Goal: Task Accomplishment & Management: Manage account settings

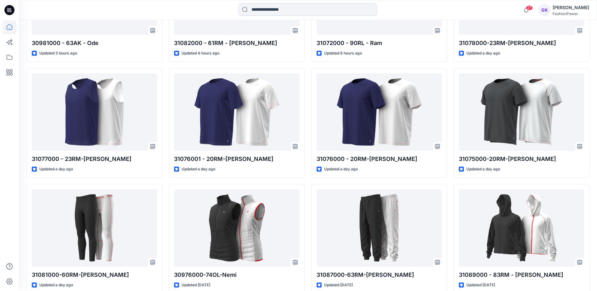
scroll to position [105, 0]
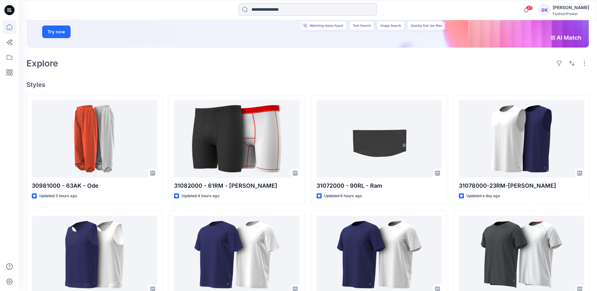
click at [306, 5] on input at bounding box center [307, 9] width 138 height 13
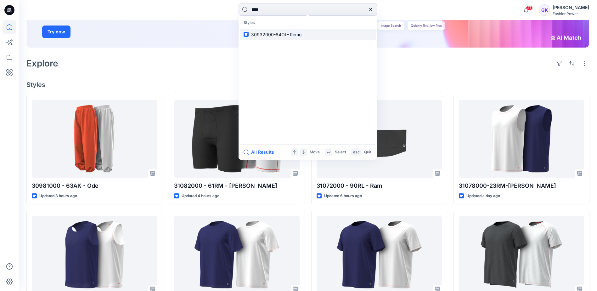
type input "****"
click at [304, 31] on link "30932000-84OL- Remo" at bounding box center [308, 35] width 136 height 12
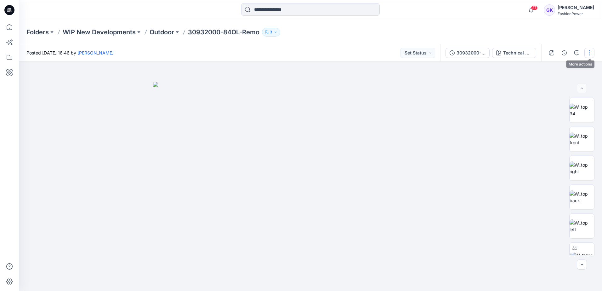
click at [591, 51] on button "button" at bounding box center [589, 53] width 10 height 10
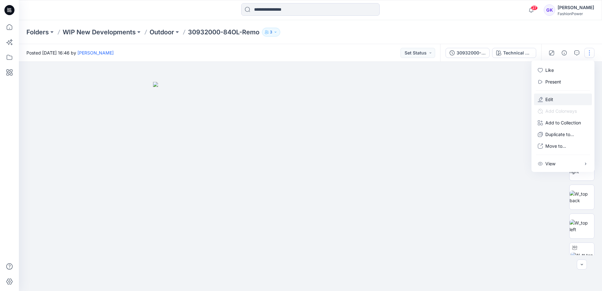
click at [550, 98] on p "Edit" at bounding box center [549, 99] width 8 height 7
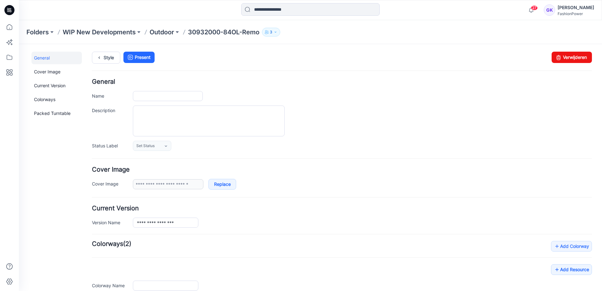
type input "**********"
click at [160, 96] on input "**********" at bounding box center [168, 96] width 70 height 10
type input "**********"
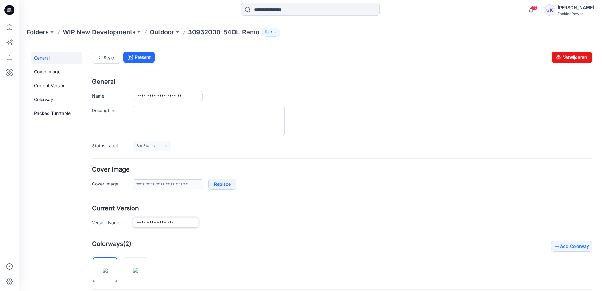
click at [161, 222] on input "**********" at bounding box center [165, 222] width 65 height 10
type input "**********"
click at [75, 206] on div "General Cover Image Current Version Colorways Packed Turntable" at bounding box center [56, 279] width 50 height 455
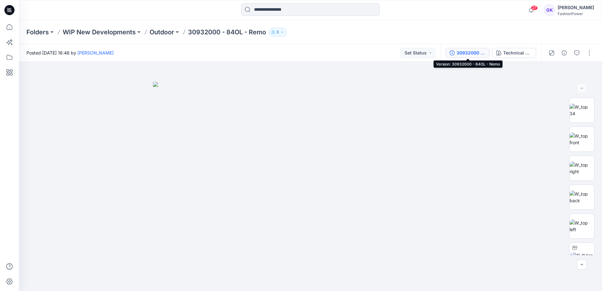
click at [477, 55] on div "30932000 - 84OL - Nemo" at bounding box center [470, 52] width 29 height 7
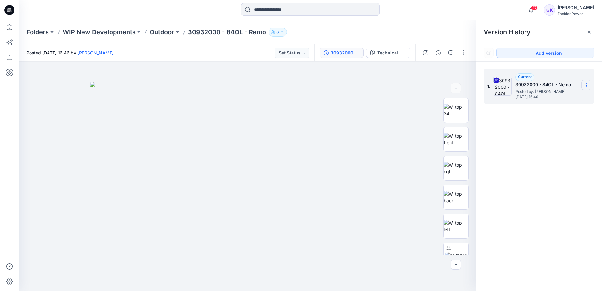
click at [587, 84] on icon at bounding box center [586, 85] width 5 height 5
click at [563, 98] on span "Download Source BW File" at bounding box center [554, 98] width 53 height 8
drag, startPoint x: 189, startPoint y: 31, endPoint x: 267, endPoint y: 31, distance: 78.3
click at [267, 31] on div "Folders WIP New Developments Outdoor 30932000 - 84OL - Remo 3" at bounding box center [285, 32] width 518 height 9
copy p "30932000 - 84OL - Remo"
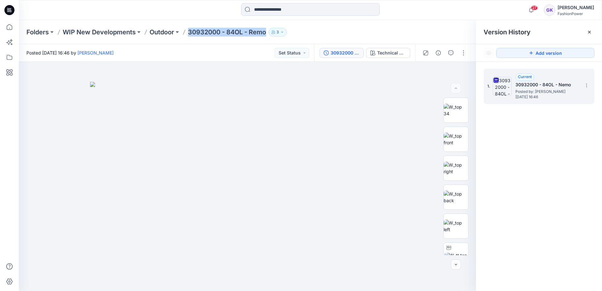
click at [244, 31] on p "30932000 - 84OL - Remo" at bounding box center [227, 32] width 78 height 9
drag, startPoint x: 189, startPoint y: 30, endPoint x: 265, endPoint y: 32, distance: 75.8
click at [265, 32] on p "30932000 - 84OL - Remo" at bounding box center [227, 32] width 78 height 9
copy p "30932000 - 84OL - Remo"
click at [586, 83] on icon at bounding box center [586, 85] width 5 height 5
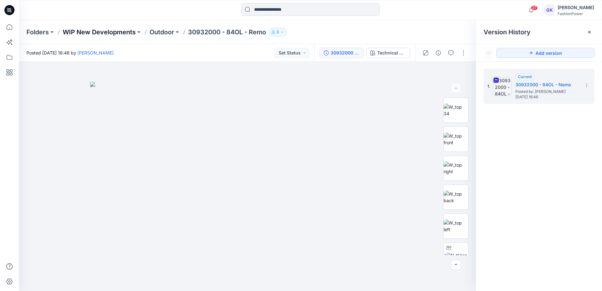
click at [101, 30] on p "WIP New Developments" at bounding box center [99, 32] width 73 height 9
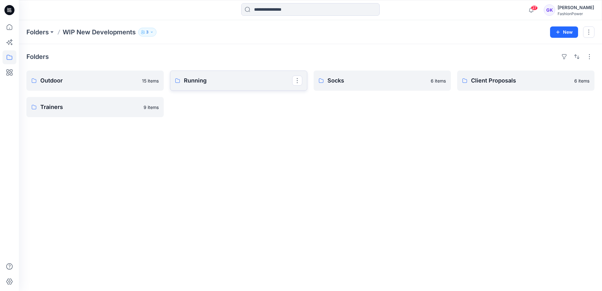
click at [206, 83] on p "Running" at bounding box center [238, 80] width 108 height 9
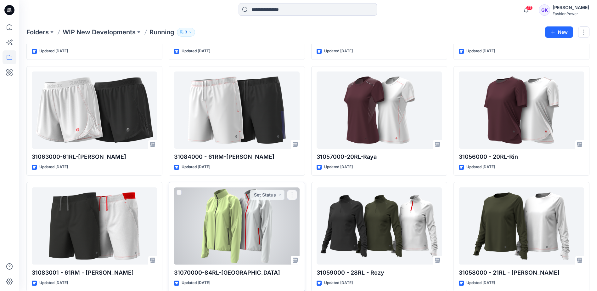
scroll to position [371, 0]
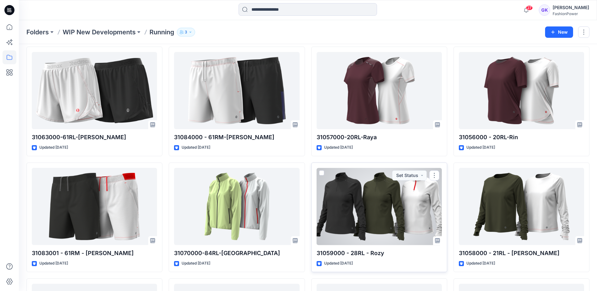
click at [378, 187] on div at bounding box center [379, 206] width 125 height 77
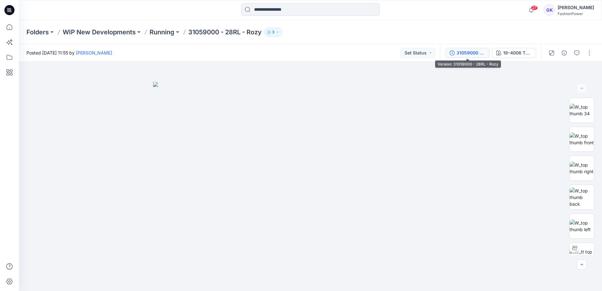
click at [469, 53] on div "31059000 - 28RL - Rozy" at bounding box center [470, 52] width 29 height 7
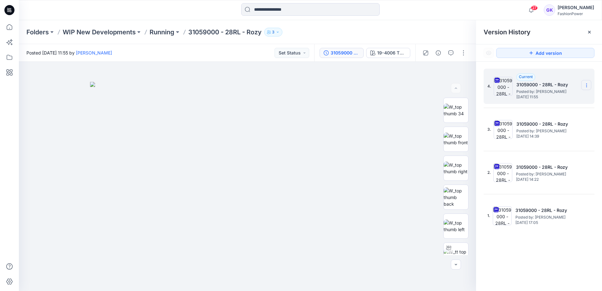
click at [586, 83] on icon at bounding box center [586, 85] width 5 height 5
click at [557, 99] on span "Download Source BW File" at bounding box center [554, 98] width 53 height 8
click at [585, 84] on icon at bounding box center [586, 85] width 5 height 5
click at [559, 99] on span "Download Source BW File" at bounding box center [554, 98] width 53 height 8
click at [301, 106] on img at bounding box center [247, 186] width 315 height 209
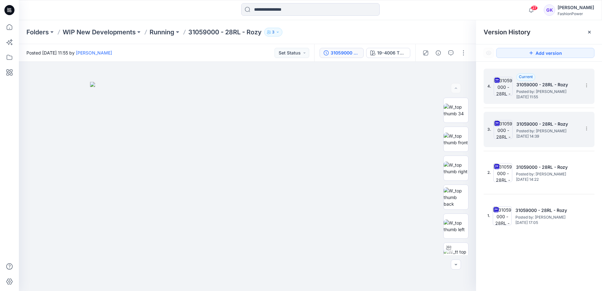
click at [518, 123] on h5 "31059000 - 28RL - Rozy" at bounding box center [547, 124] width 63 height 8
click at [532, 93] on span "Posted by: Guerline Kamp" at bounding box center [547, 91] width 63 height 6
click at [549, 133] on span "Posted by: Guerline Kamp" at bounding box center [547, 131] width 63 height 6
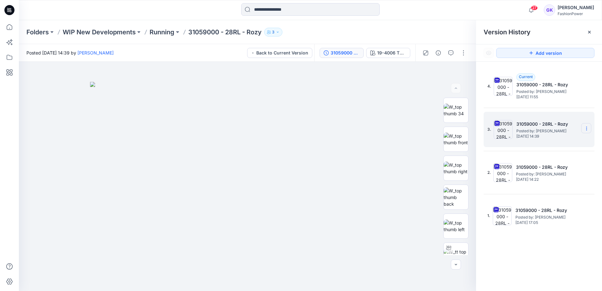
click at [584, 127] on icon at bounding box center [586, 128] width 5 height 5
click at [552, 194] on span "Delete Version" at bounding box center [543, 194] width 30 height 8
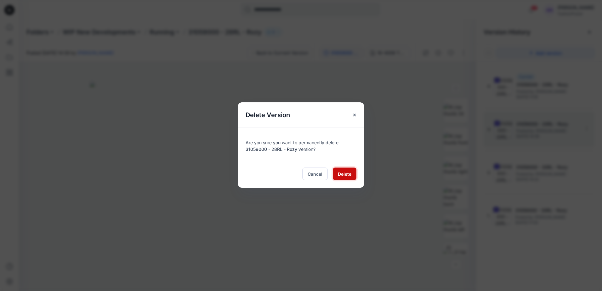
click at [343, 171] on span "Delete" at bounding box center [345, 174] width 14 height 7
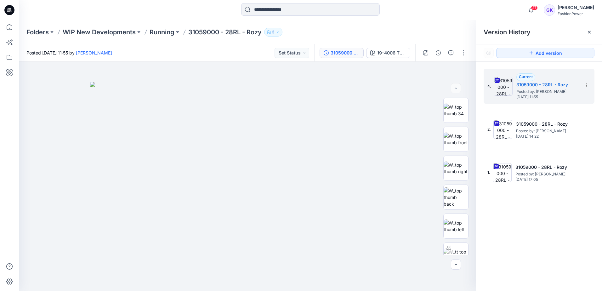
click at [537, 228] on div "4. Current 31059000 - 28RL - Rozy Posted by: Guerline Kamp Wednesday, October 0…" at bounding box center [539, 181] width 126 height 238
click at [536, 224] on div "4. Current 31059000 - 28RL - Rozy Posted by: Guerline Kamp Wednesday, October 0…" at bounding box center [539, 181] width 126 height 238
click at [548, 253] on div "4. Current 31059000 - 28RL - Rozy Posted by: Guerline Kamp Wednesday, October 0…" at bounding box center [539, 181] width 126 height 238
